Goal: Task Accomplishment & Management: Manage account settings

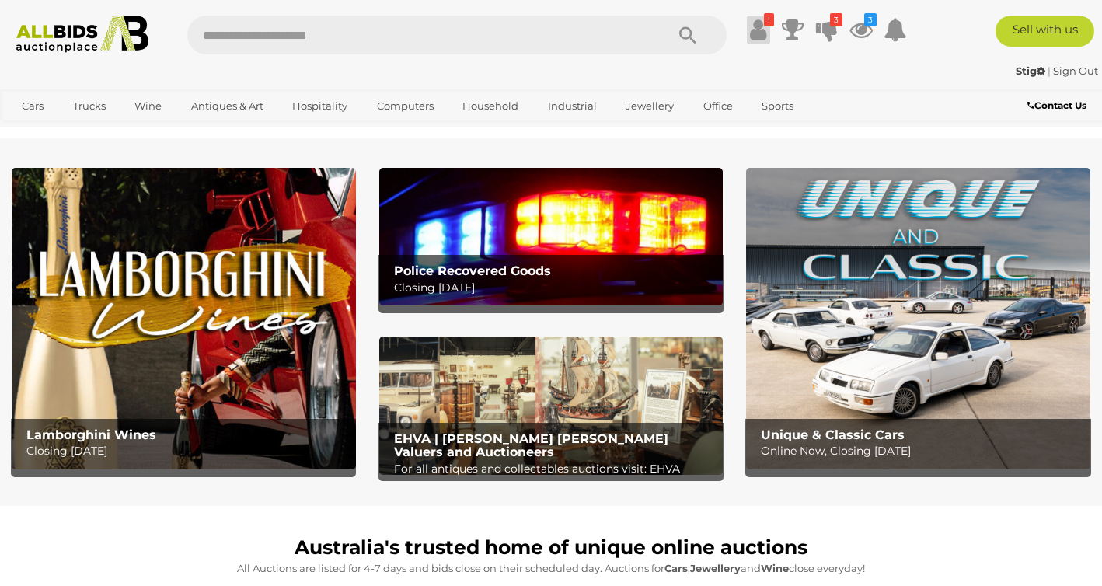
click at [754, 34] on icon at bounding box center [758, 30] width 16 height 28
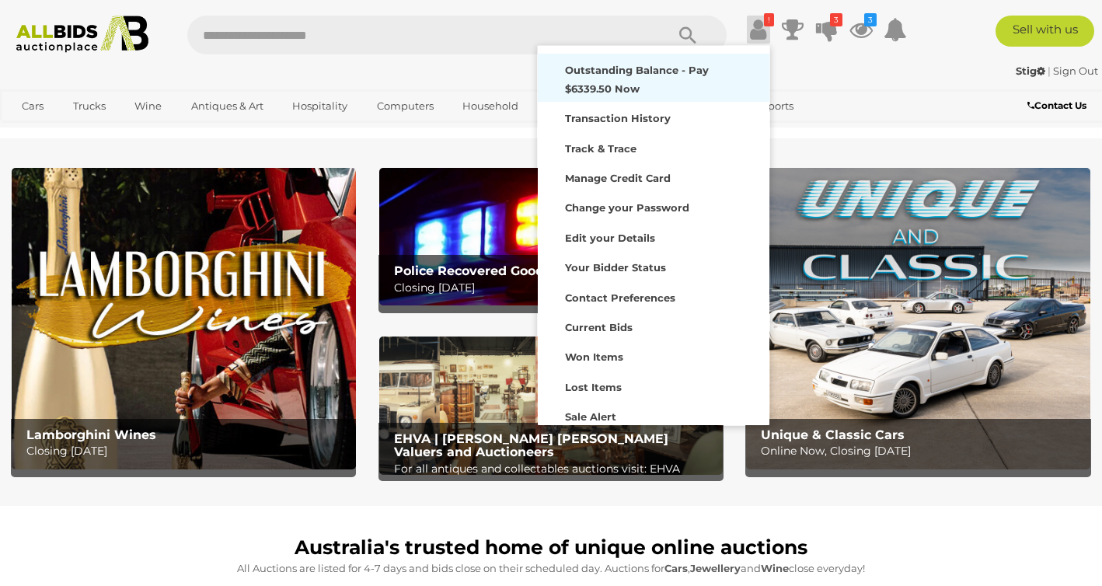
click at [631, 70] on strong "Outstanding Balance - Pay $6339.50 Now" at bounding box center [637, 79] width 144 height 30
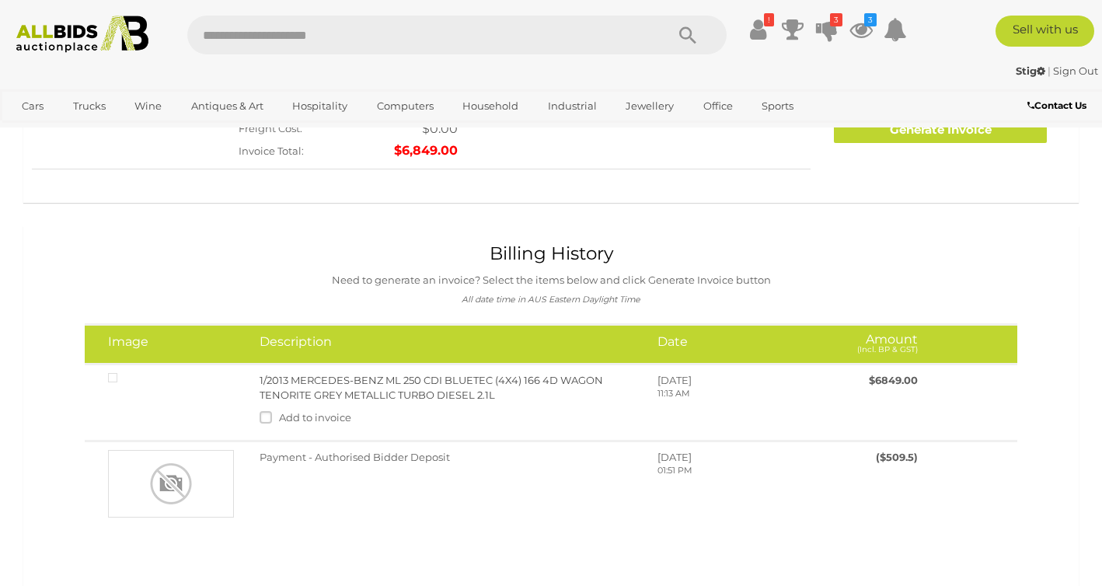
scroll to position [231, 0]
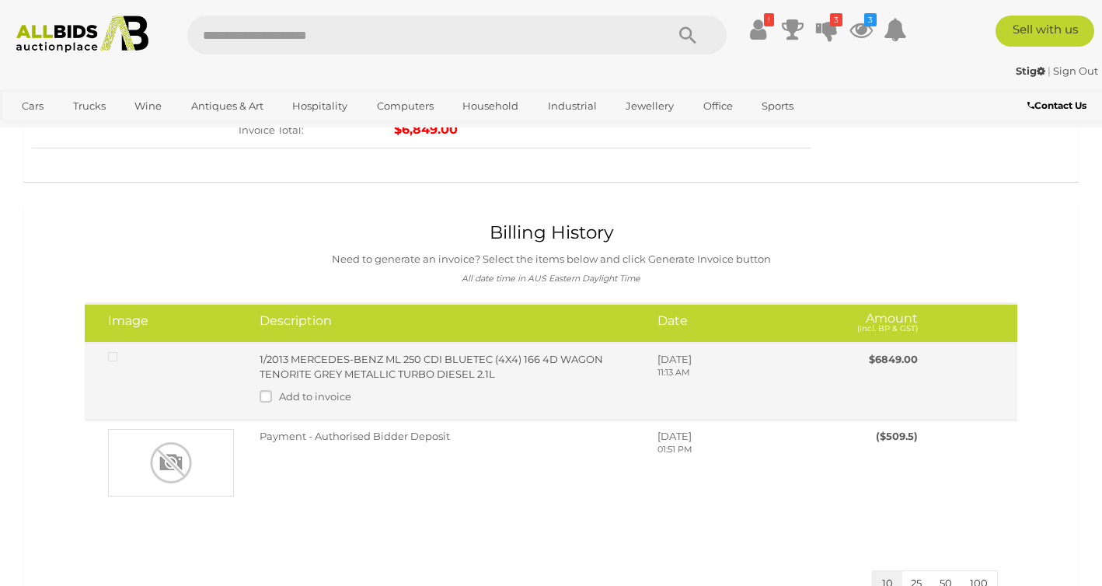
click at [408, 365] on link "1/2013 MERCEDES-BENZ ML 250 CDI BLUETEC (4X4) 166 4D WAGON TENORITE GREY METALL…" at bounding box center [432, 366] width 344 height 27
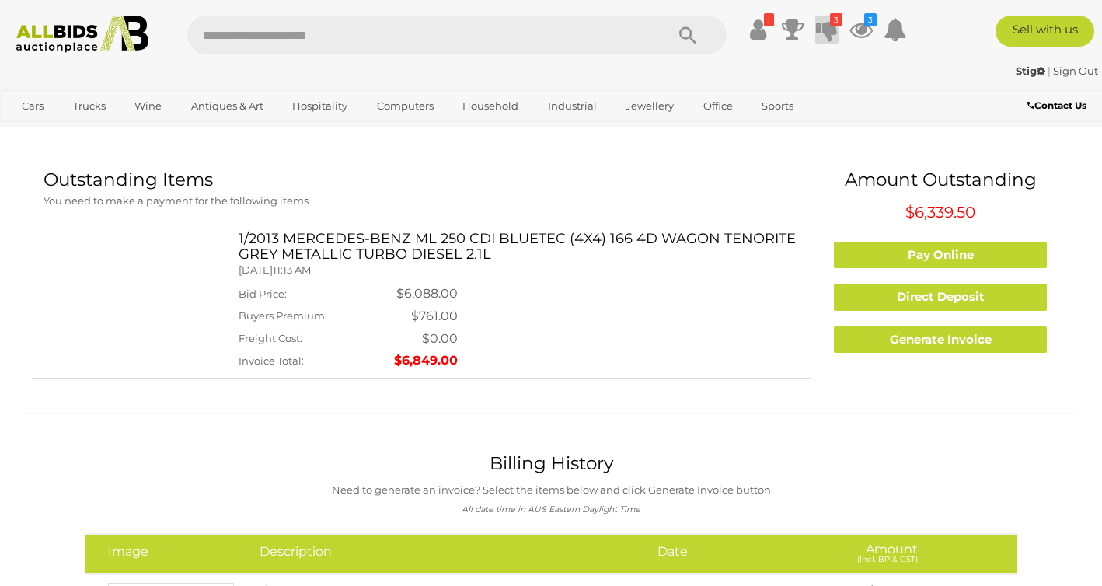
click at [826, 25] on icon at bounding box center [827, 30] width 22 height 28
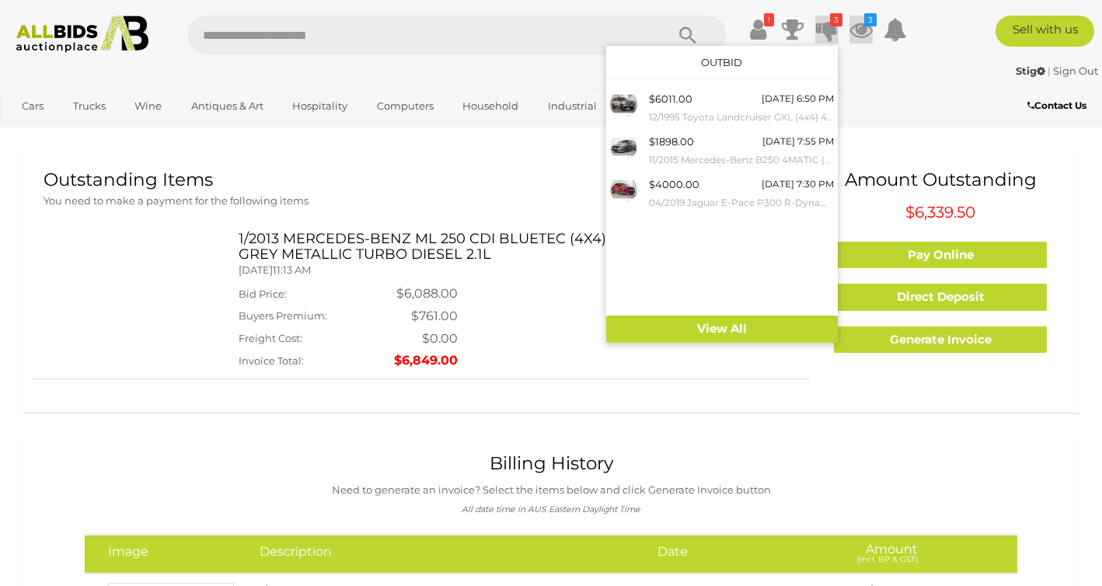
click at [863, 25] on icon at bounding box center [861, 30] width 23 height 28
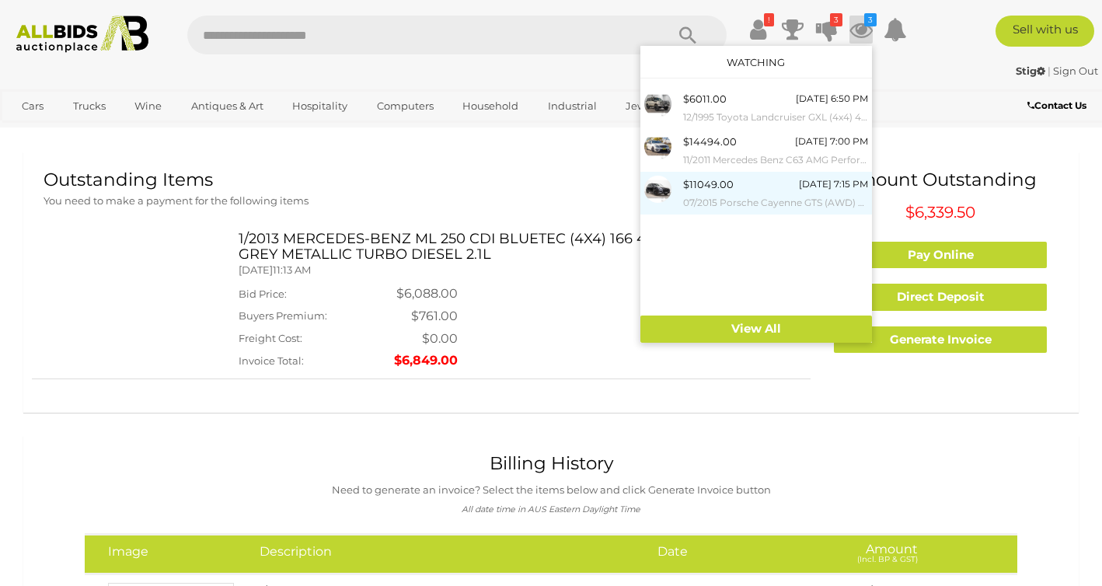
click at [717, 184] on span "$11049.00" at bounding box center [708, 184] width 51 height 12
